Goal: Task Accomplishment & Management: Use online tool/utility

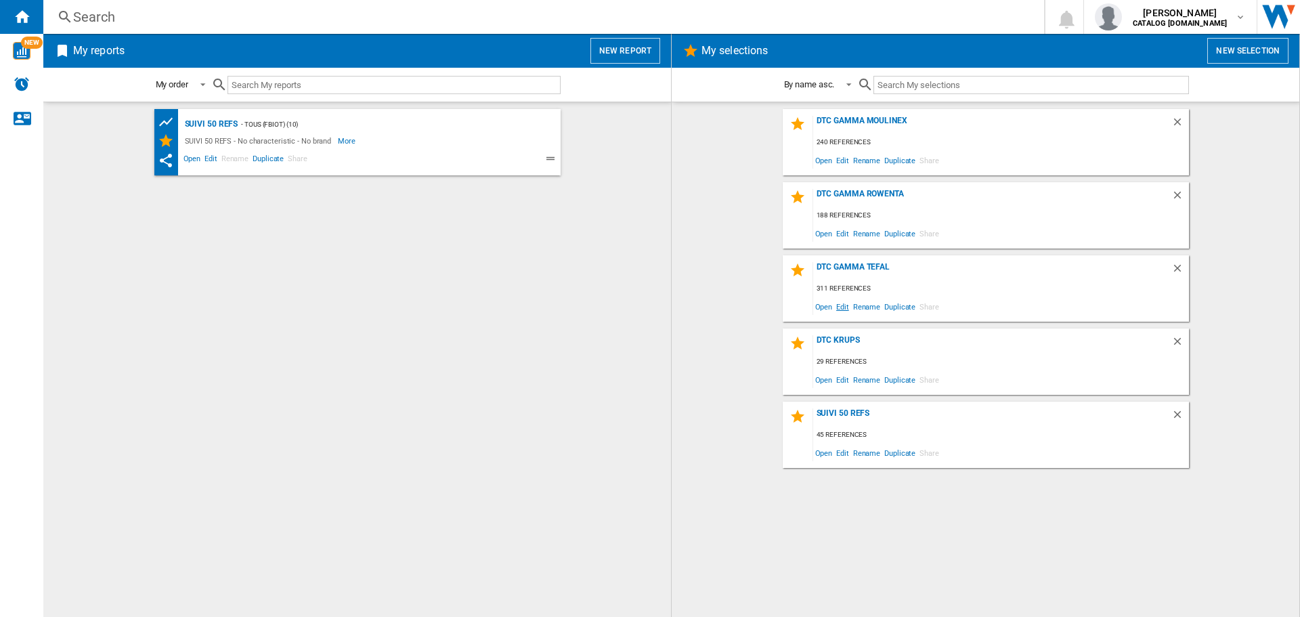
click at [839, 306] on span "Edit" at bounding box center [842, 306] width 17 height 18
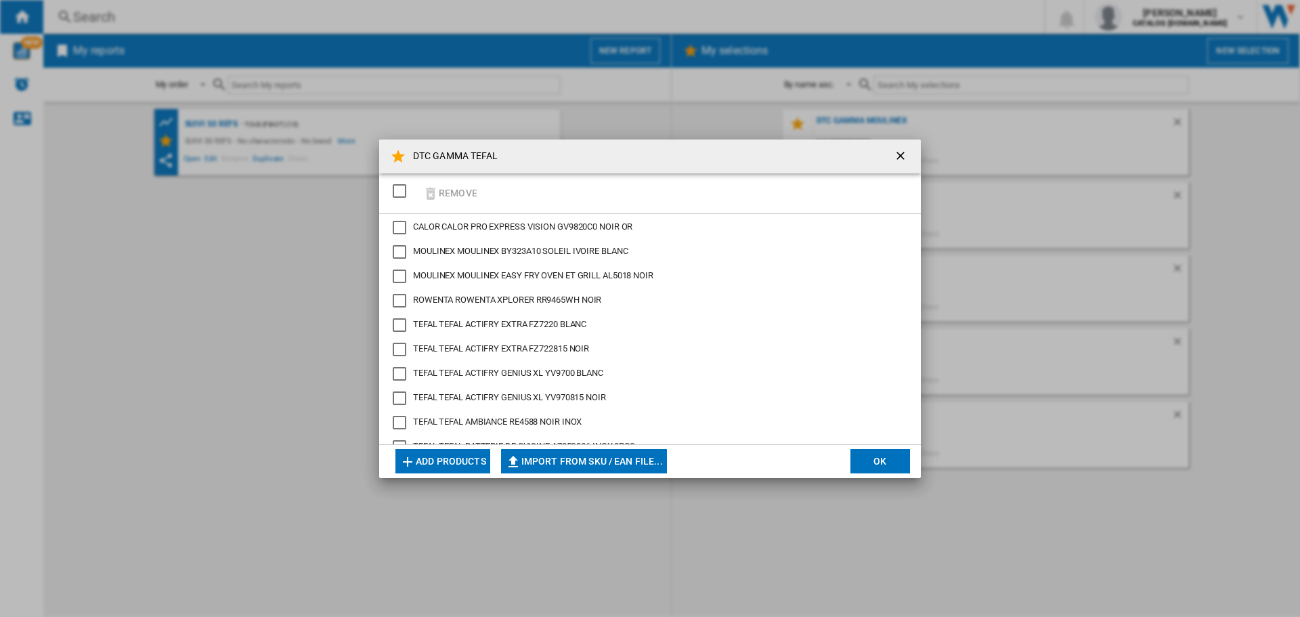
click at [426, 465] on button "Add products" at bounding box center [443, 461] width 95 height 24
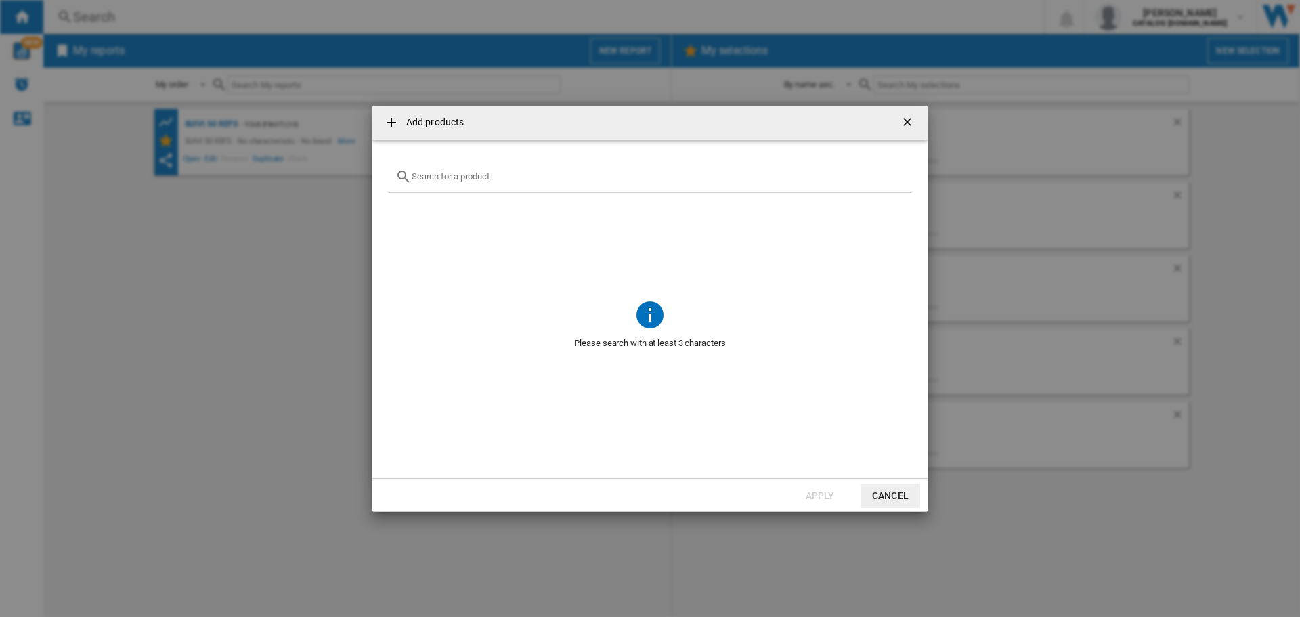
click at [451, 182] on div at bounding box center [650, 177] width 523 height 32
click at [451, 181] on input "text" at bounding box center [658, 176] width 493 height 10
paste input "GC520DE0"
type input "GC520DE0"
drag, startPoint x: 438, startPoint y: 207, endPoint x: 643, endPoint y: 212, distance: 204.6
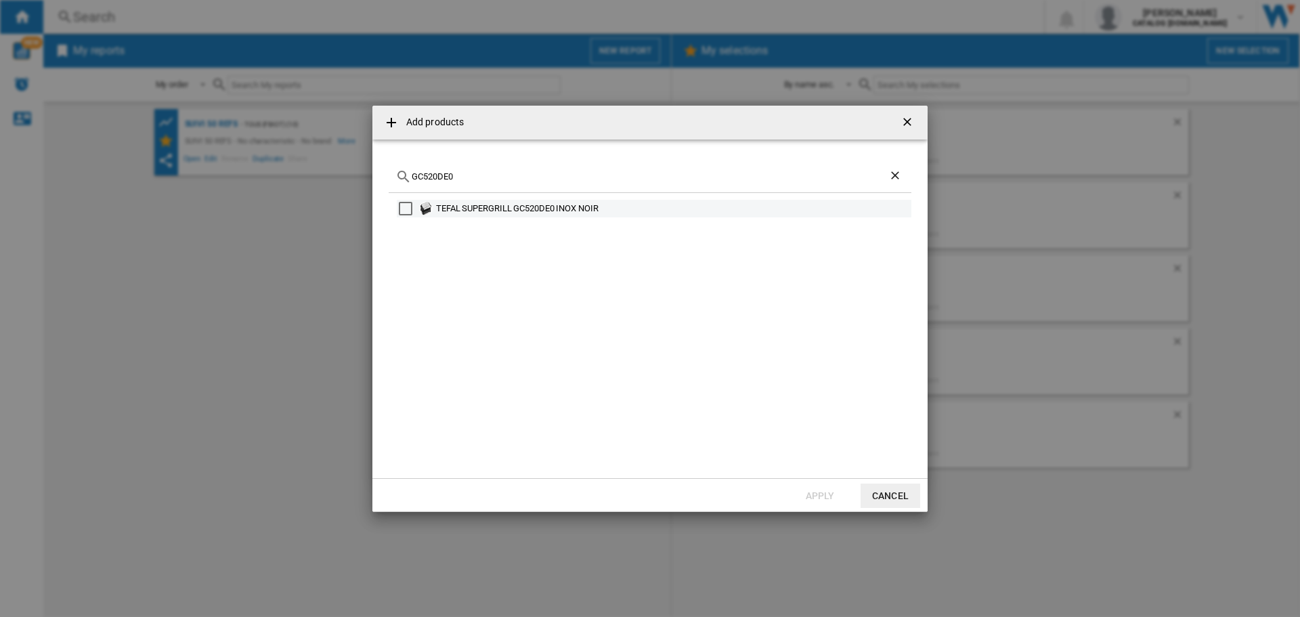
click at [643, 212] on div "TEFAL SUPERGRILL GC520DE0 INOX NOIR" at bounding box center [672, 209] width 473 height 14
copy div "TEFAL SUPERGRILL GC520DE0 INOX NOIR"
click at [832, 496] on button "Apply" at bounding box center [820, 496] width 60 height 24
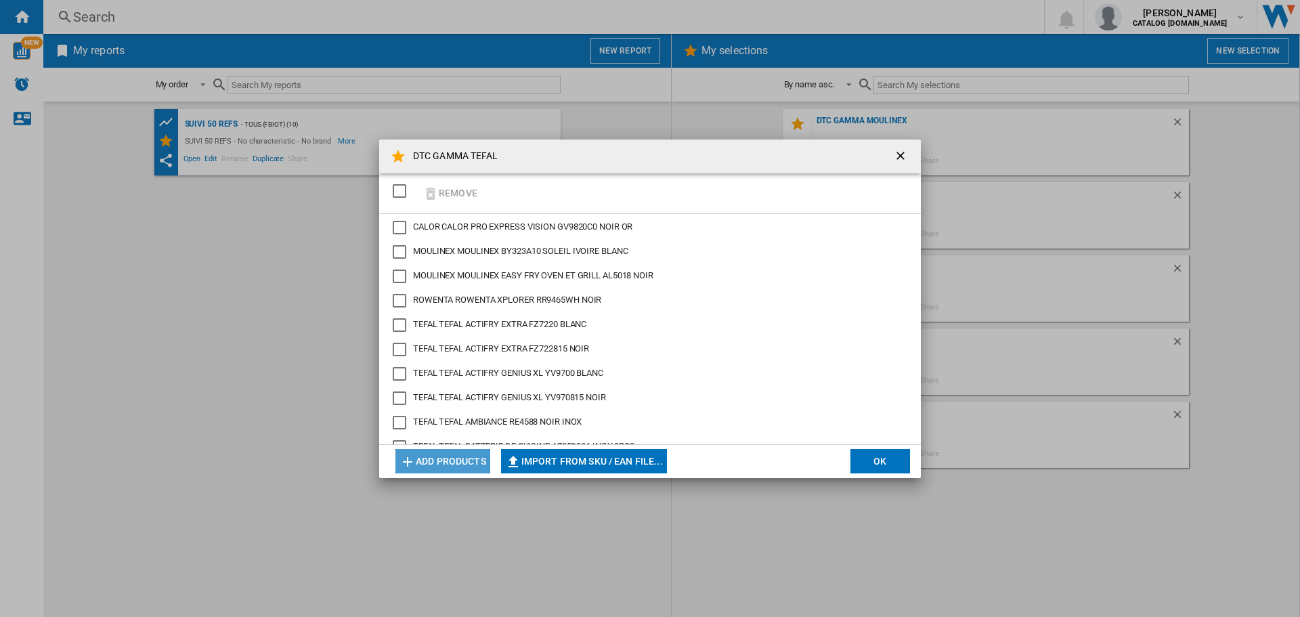
click at [463, 464] on button "Add products" at bounding box center [443, 461] width 95 height 24
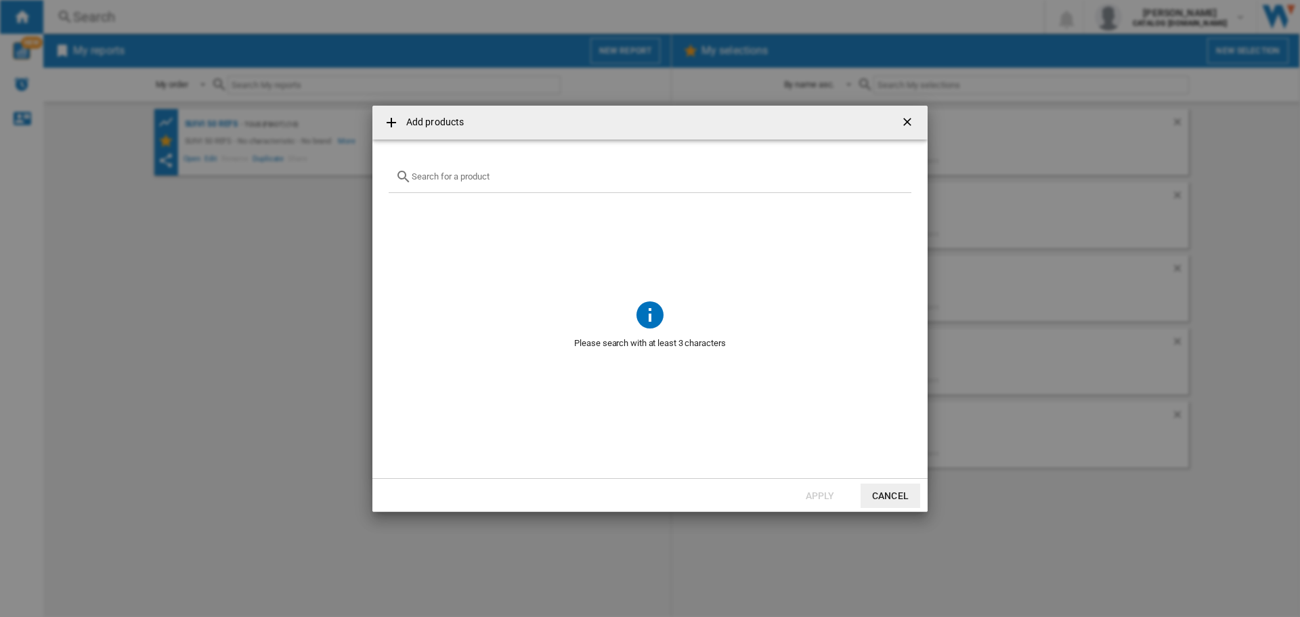
click at [465, 175] on input "{{getI18NText('SELECTIONS.EDITION_POPUP.OPEN_PRODUCTS_POPUP')}} {{::getI18NText…" at bounding box center [658, 176] width 493 height 10
paste input "BR3508E0"
click at [428, 177] on input "BR3508E0" at bounding box center [650, 176] width 477 height 10
paste input "L8969345"
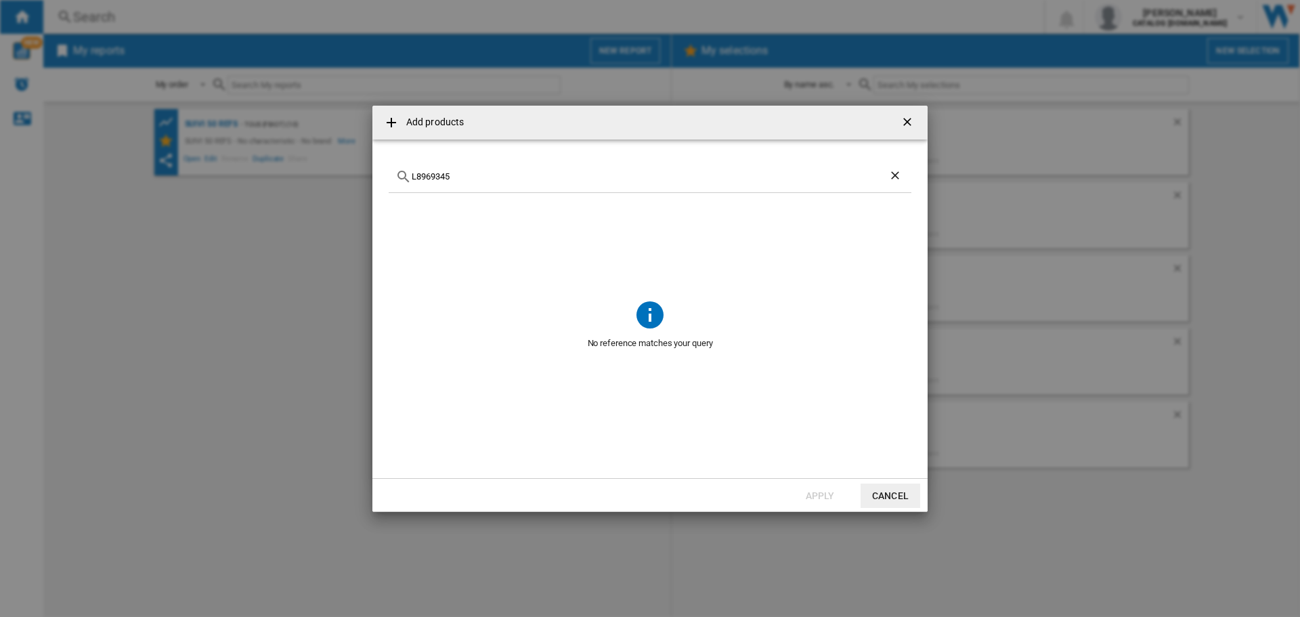
click at [460, 182] on div "L8969345" at bounding box center [650, 177] width 523 height 32
click at [449, 177] on input "L8969345" at bounding box center [650, 176] width 477 height 10
paste input "84"
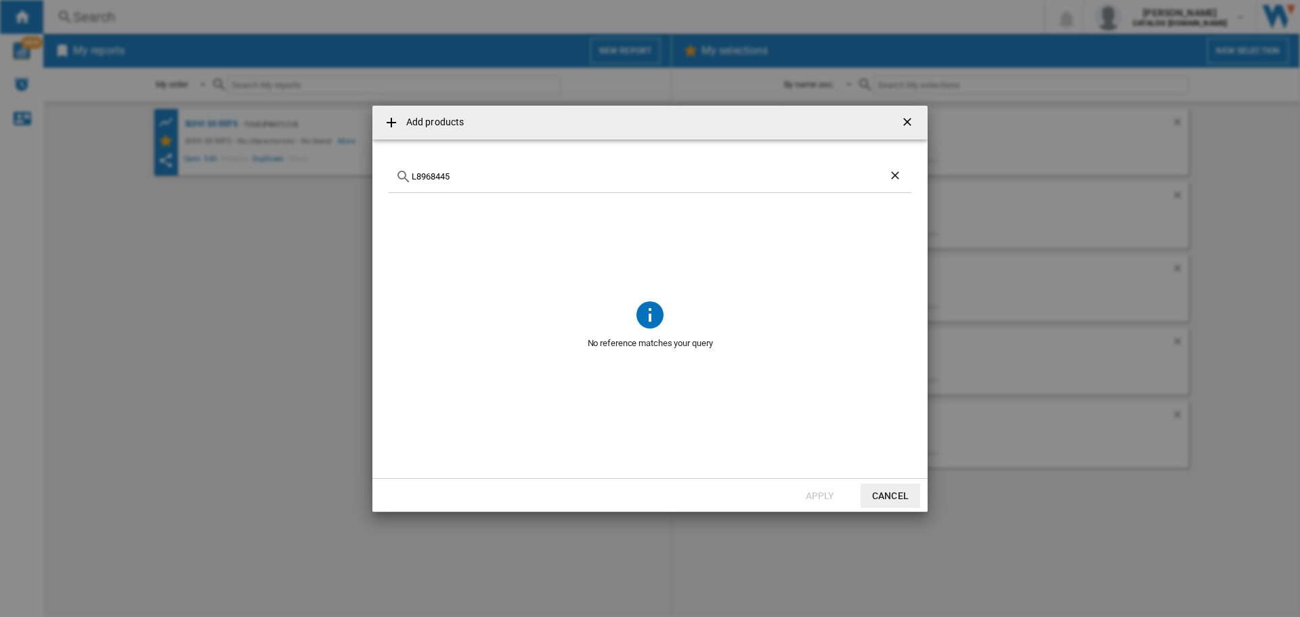
click at [438, 181] on input "L8968445" at bounding box center [650, 176] width 477 height 10
click at [438, 179] on input "L8968445" at bounding box center [650, 176] width 477 height 10
paste input "G2223823"
click at [450, 177] on input "G2223823" at bounding box center [650, 176] width 477 height 10
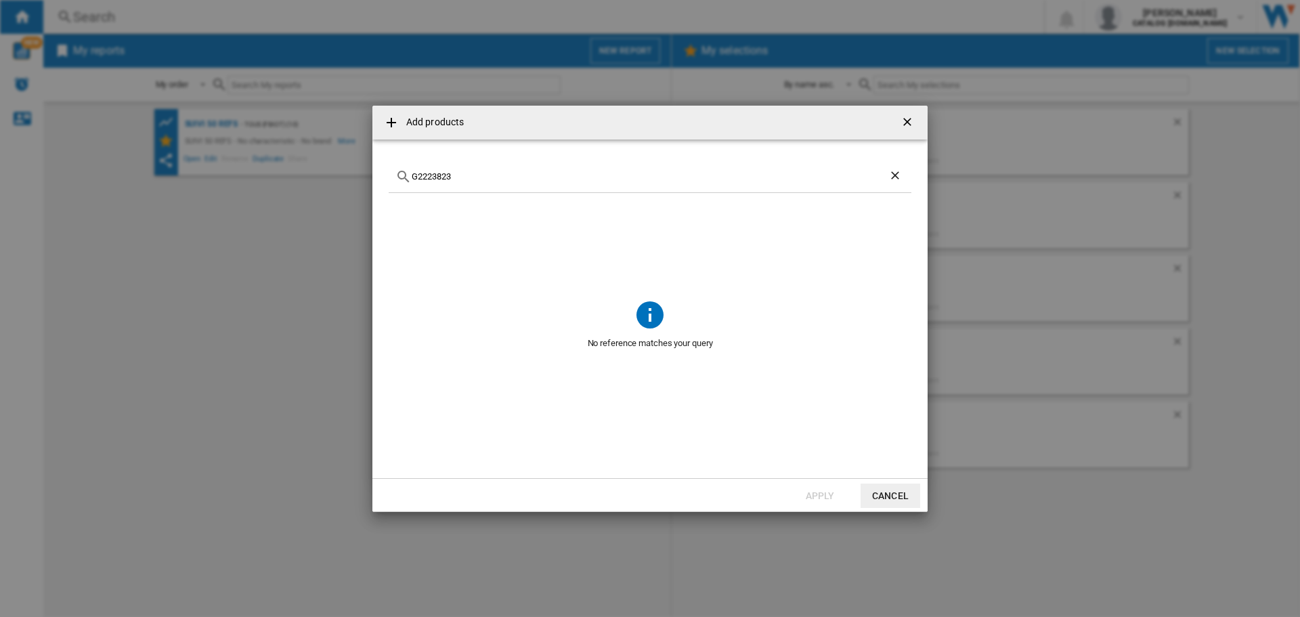
click at [450, 177] on input "G2223823" at bounding box center [650, 176] width 477 height 10
paste input "0602"
click at [456, 181] on input "G2220602" at bounding box center [650, 176] width 477 height 10
paste input "N1210710"
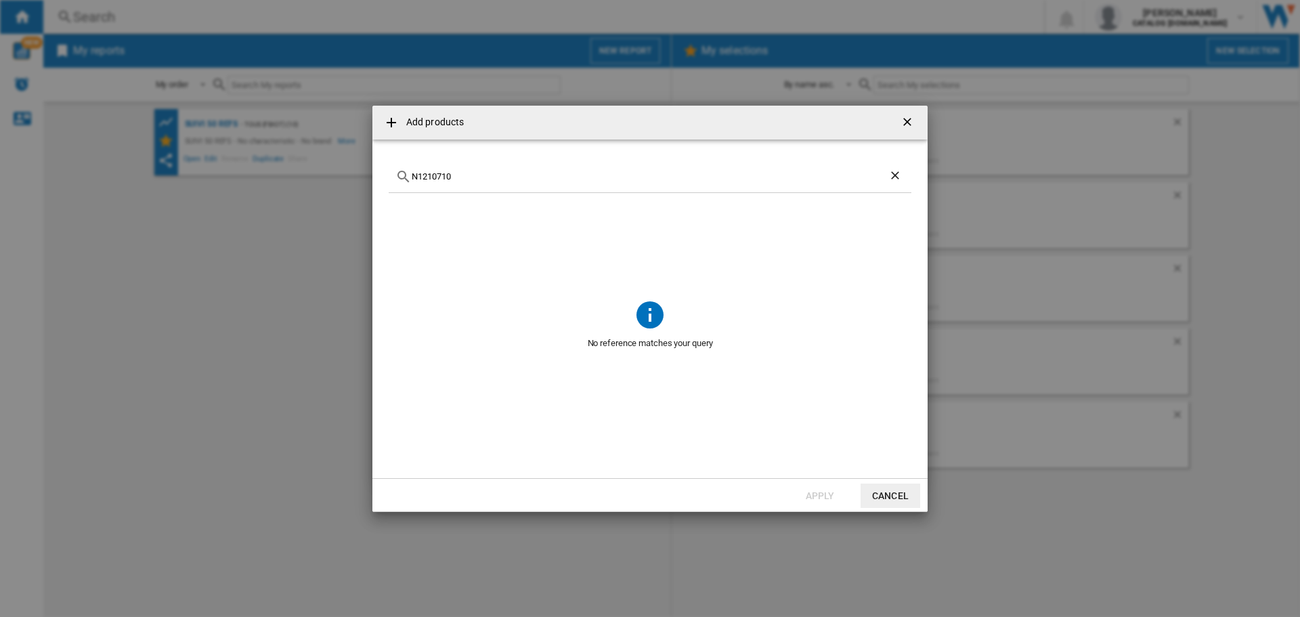
click at [431, 177] on input "N1210710" at bounding box center [650, 176] width 477 height 10
paste input "K297S244"
type input "K297S244"
click at [893, 178] on ng-md-icon "Clear search" at bounding box center [897, 177] width 16 height 16
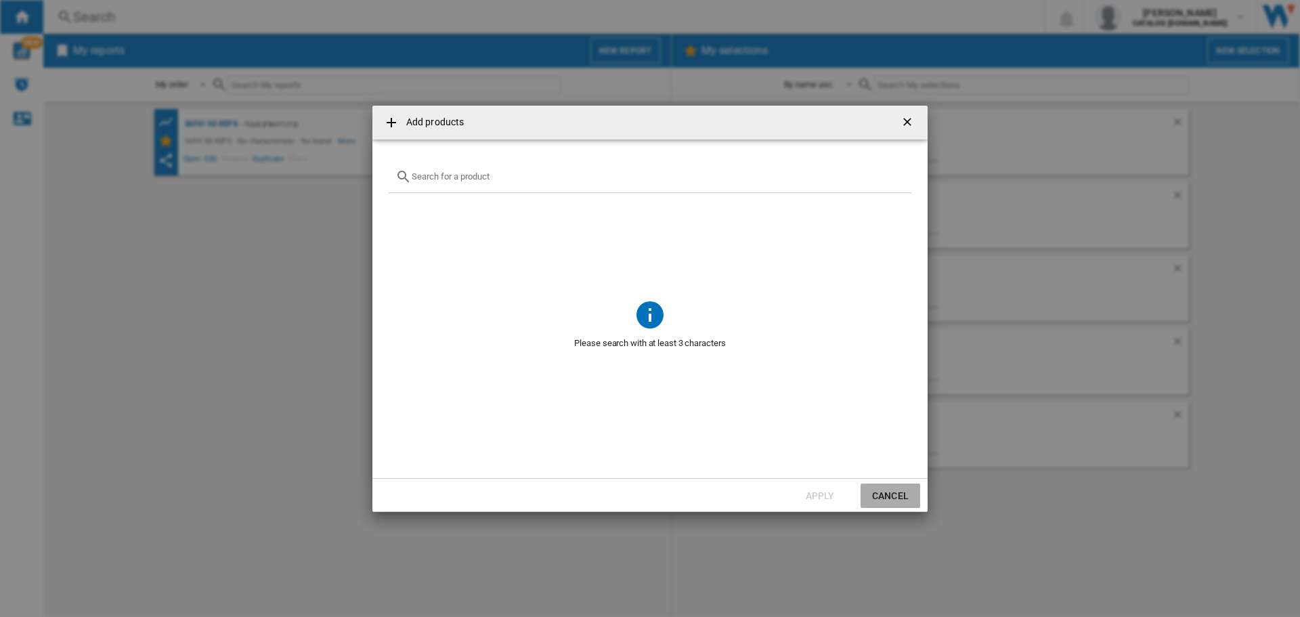
click at [902, 493] on button "Cancel" at bounding box center [891, 496] width 60 height 24
